Goal: Navigation & Orientation: Find specific page/section

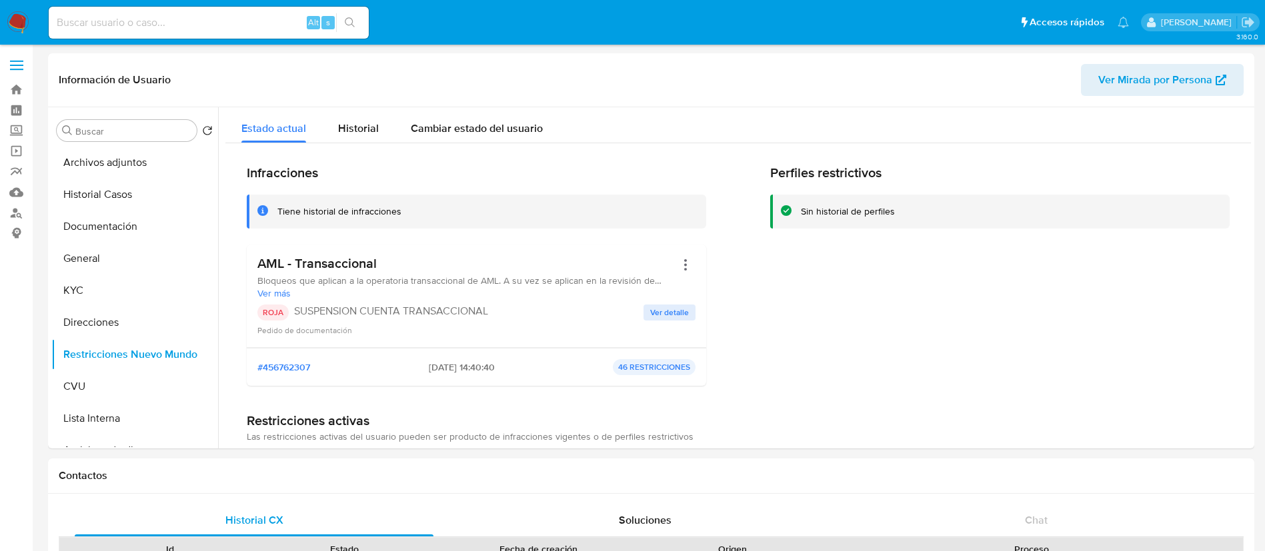
select select "10"
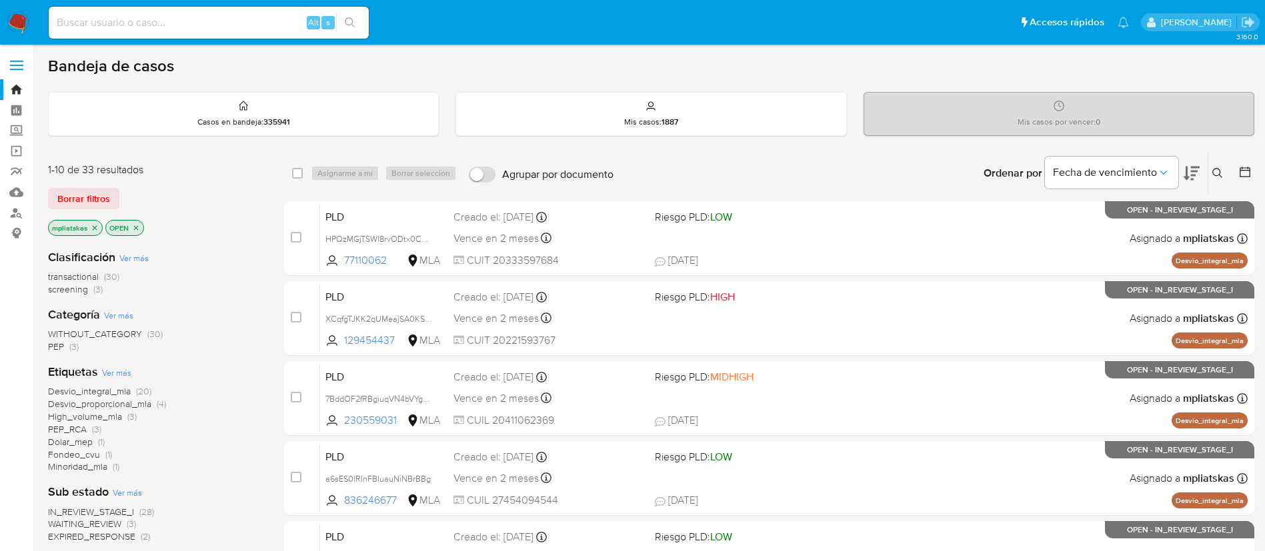
click at [26, 19] on img at bounding box center [18, 22] width 23 height 23
